Goal: Information Seeking & Learning: Learn about a topic

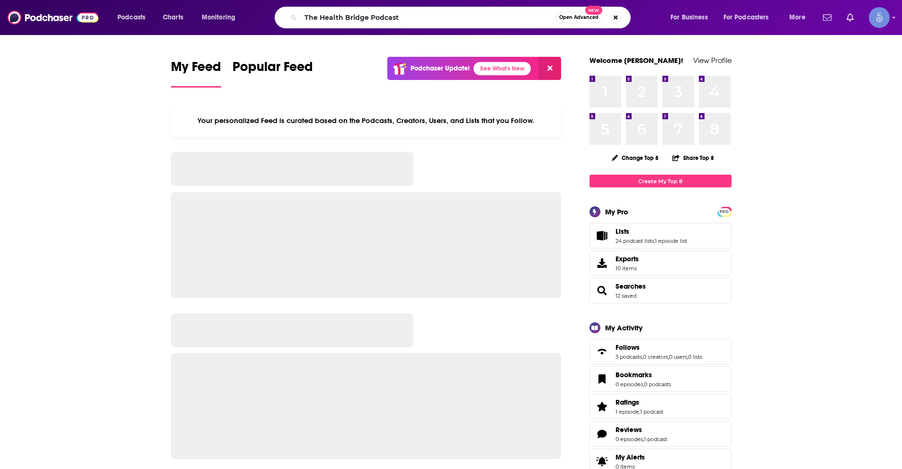
type input "The Health Bridge Podcast"
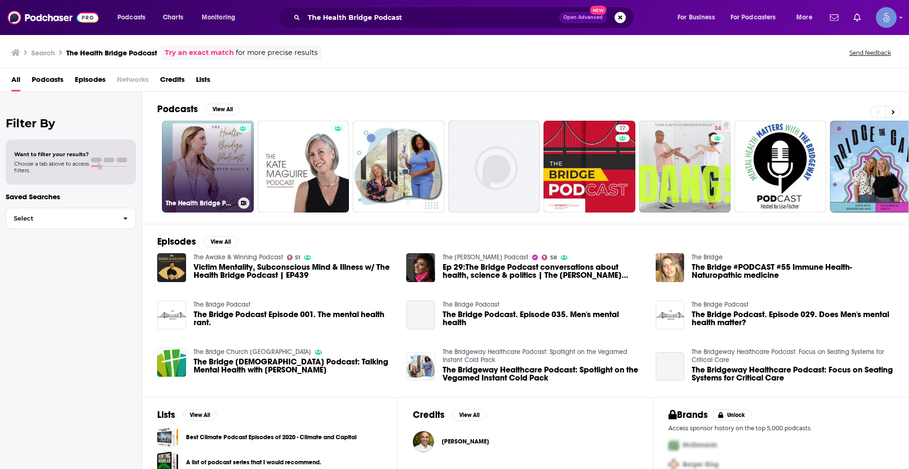
click at [220, 149] on link "The Health Bridge Podcast with [PERSON_NAME]" at bounding box center [208, 167] width 92 height 92
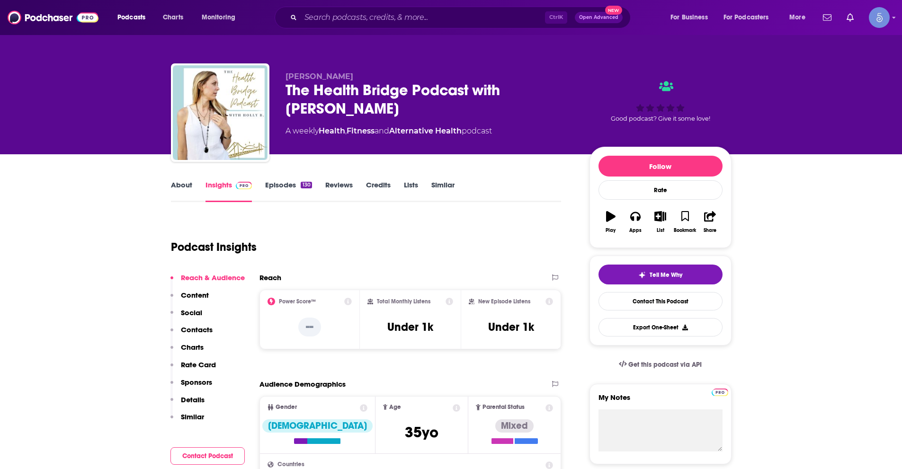
click at [187, 180] on link "About" at bounding box center [181, 191] width 21 height 22
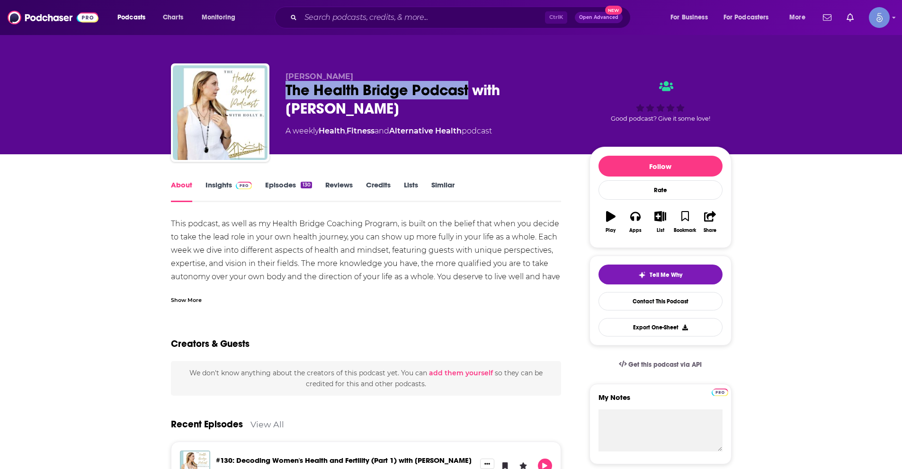
drag, startPoint x: 285, startPoint y: 88, endPoint x: 454, endPoint y: 75, distance: 169.0
click at [469, 92] on div "The Health Bridge Podcast with [PERSON_NAME]" at bounding box center [430, 99] width 289 height 37
copy h1 "The Health Bridge Podcast"
click at [185, 292] on div "Show More" at bounding box center [366, 296] width 391 height 16
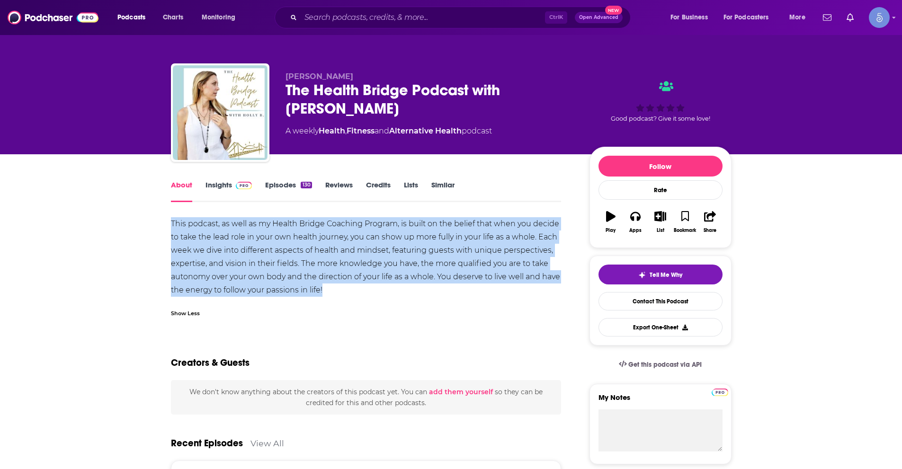
drag, startPoint x: 169, startPoint y: 221, endPoint x: 328, endPoint y: 288, distance: 173.0
copy div "This podcast, as well as my Health Bridge Coaching Program, is built on the bel…"
